Goal: Navigation & Orientation: Understand site structure

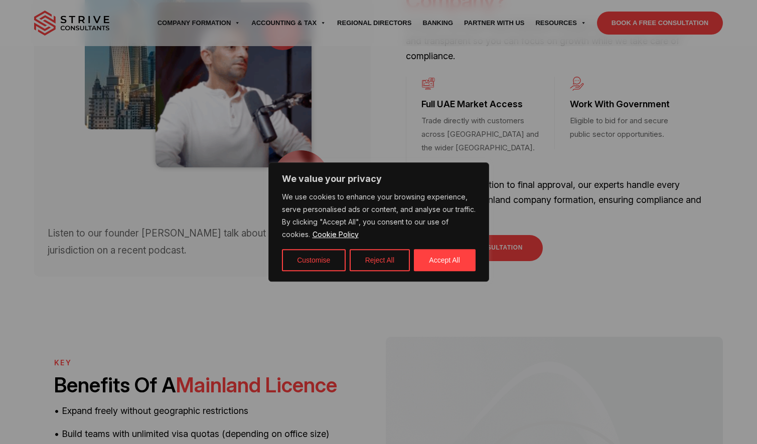
scroll to position [454, 0]
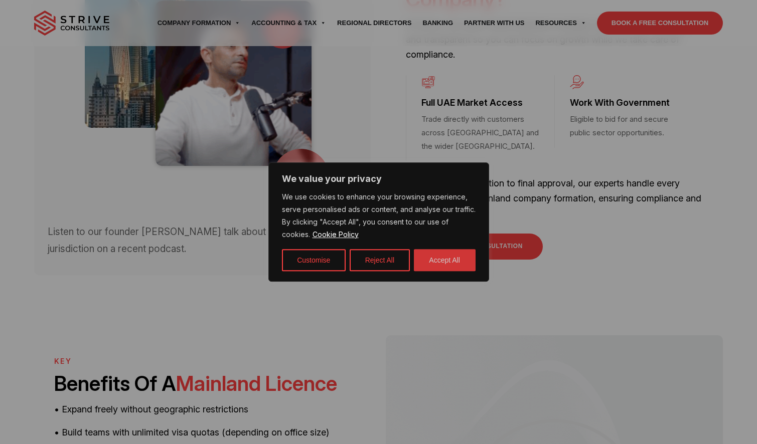
click at [433, 263] on button "Accept All" at bounding box center [445, 260] width 62 height 22
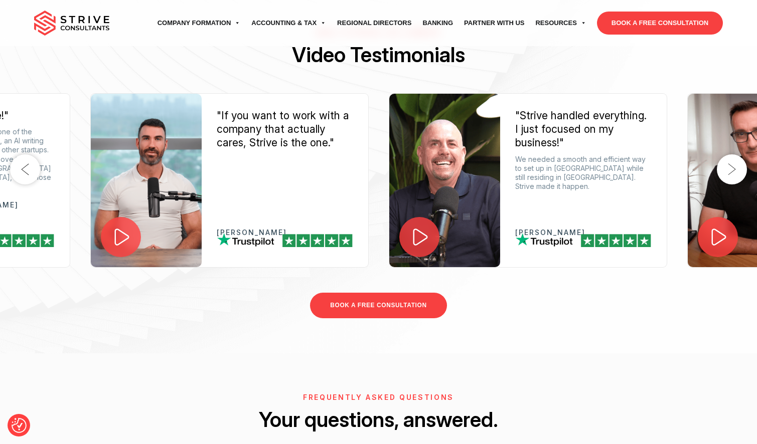
scroll to position [1523, 0]
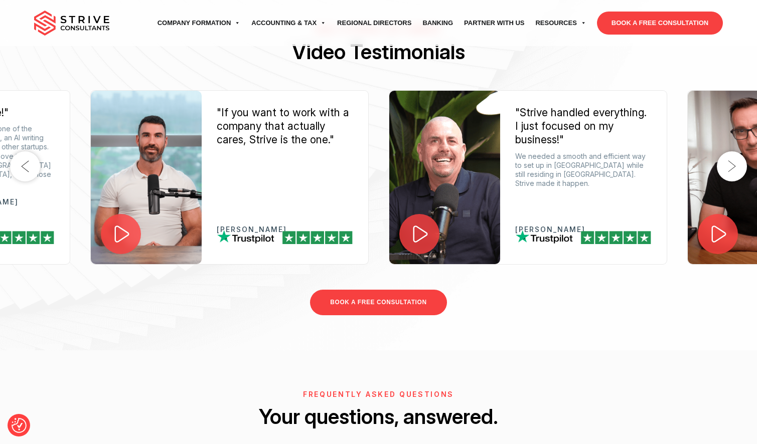
click at [731, 152] on button "Next" at bounding box center [732, 167] width 30 height 30
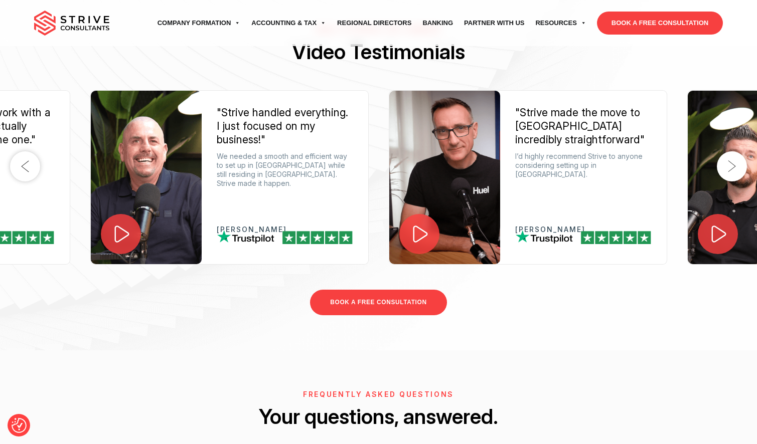
click at [731, 152] on button "Next" at bounding box center [732, 167] width 30 height 30
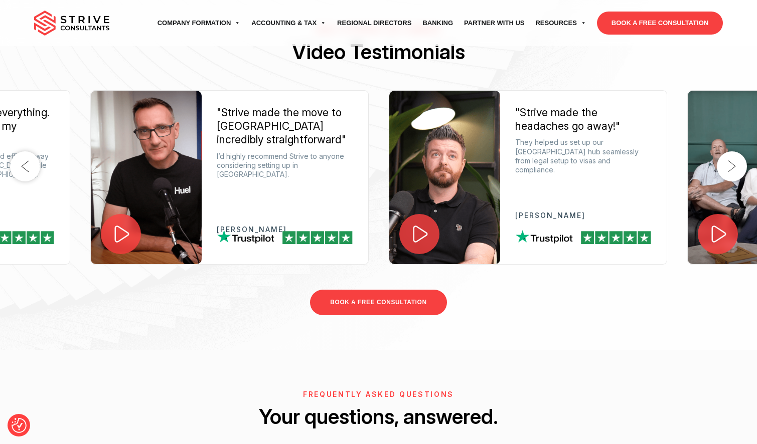
click at [731, 152] on button "Next" at bounding box center [732, 167] width 30 height 30
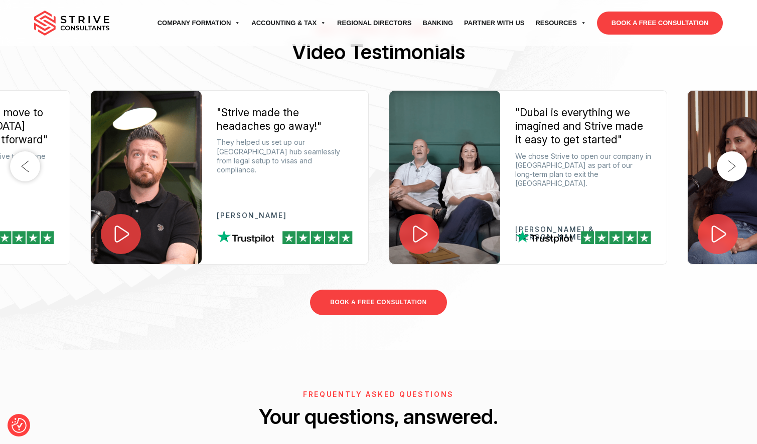
click at [731, 152] on button "Next" at bounding box center [732, 167] width 30 height 30
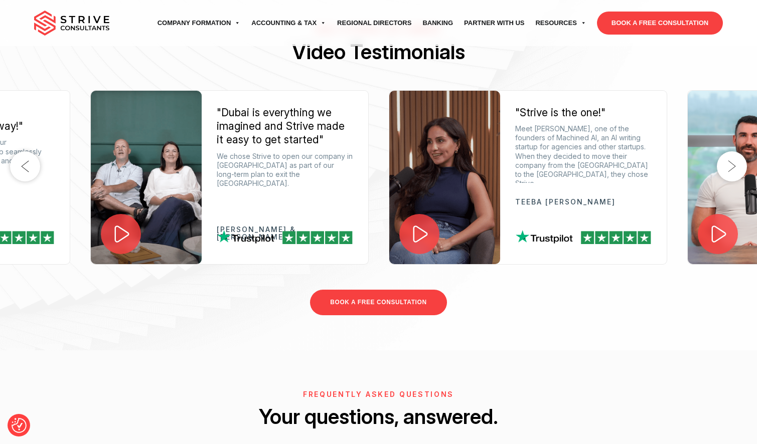
click at [731, 152] on button "Next" at bounding box center [732, 167] width 30 height 30
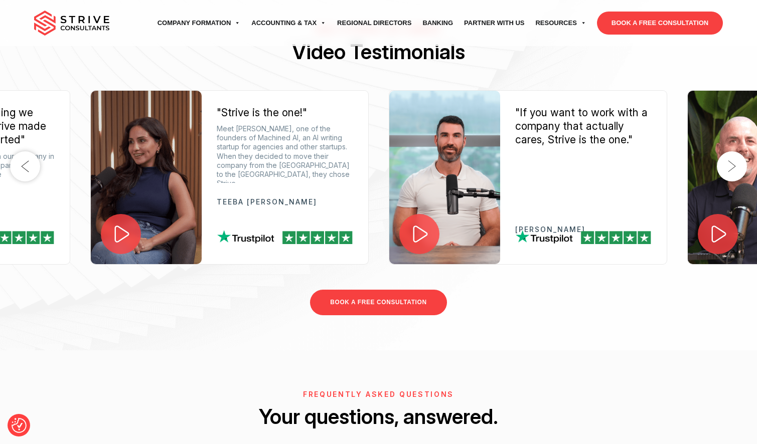
click at [731, 152] on button "Next" at bounding box center [732, 167] width 30 height 30
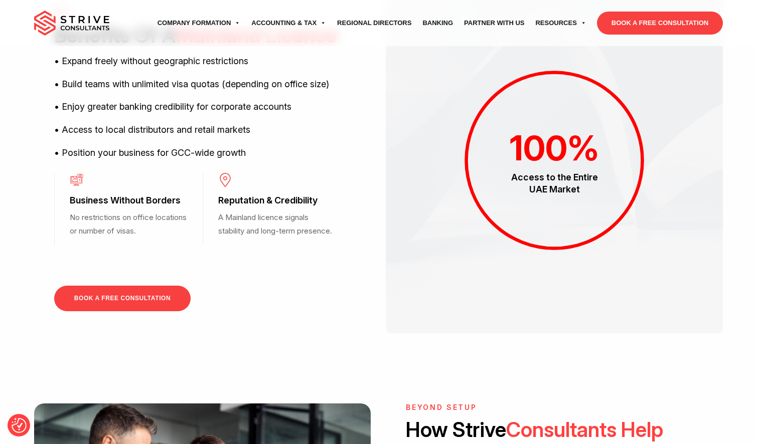
scroll to position [814, 0]
